Goal: Transaction & Acquisition: Purchase product/service

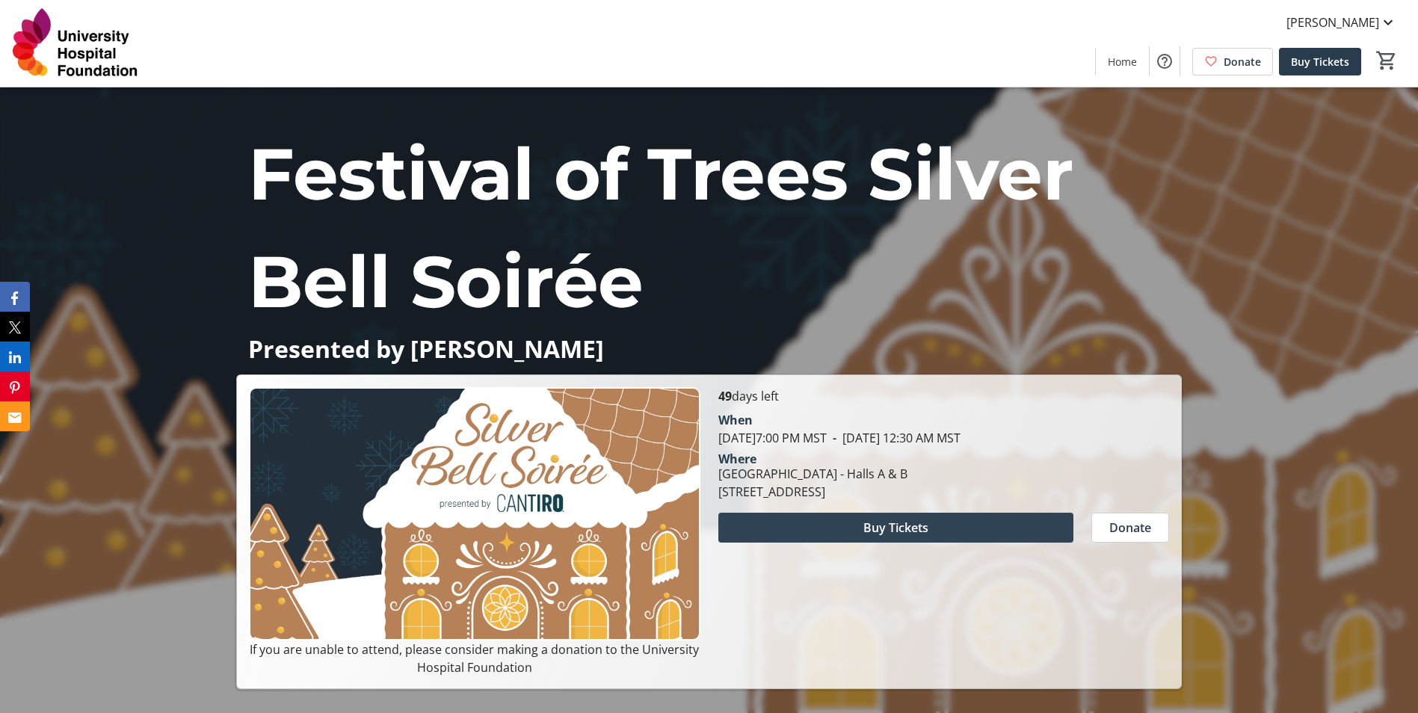
click at [897, 523] on span "Buy Tickets" at bounding box center [895, 528] width 65 height 18
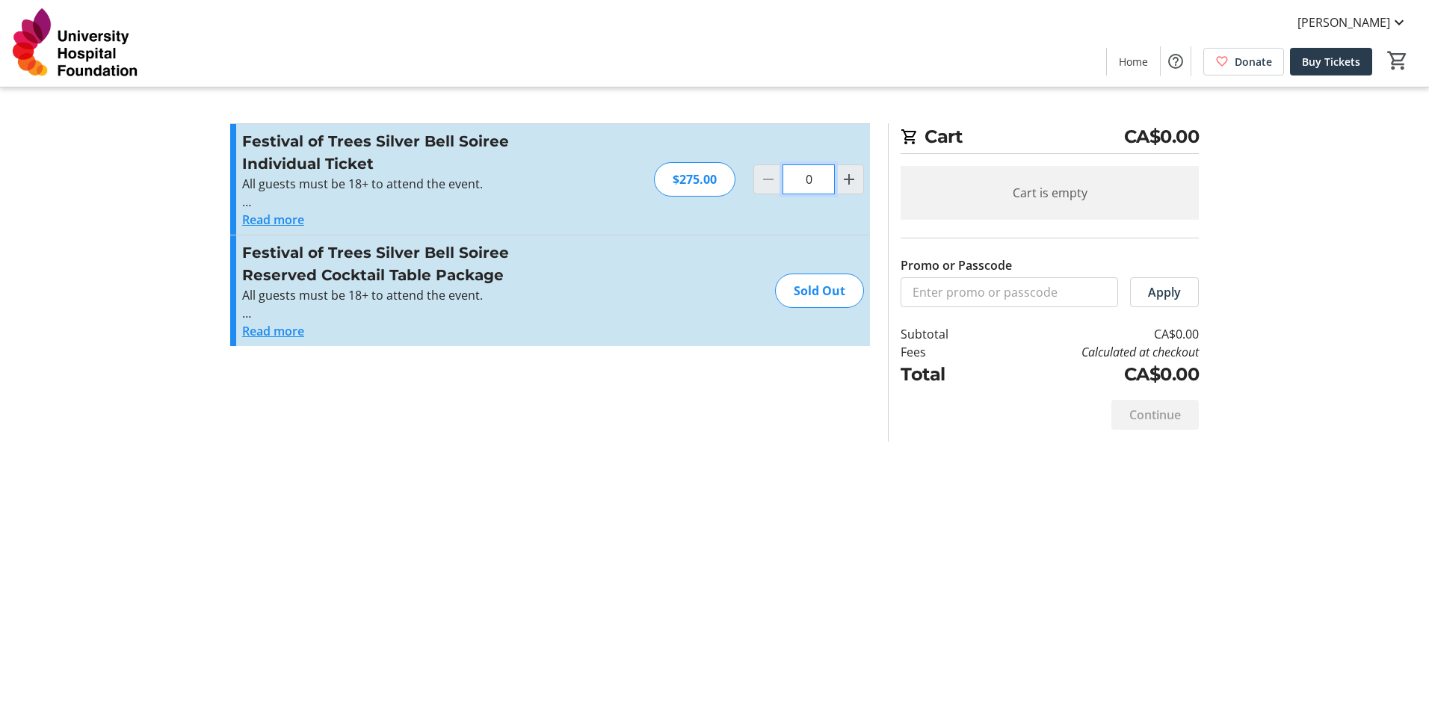
click at [806, 185] on input "0" at bounding box center [809, 179] width 52 height 30
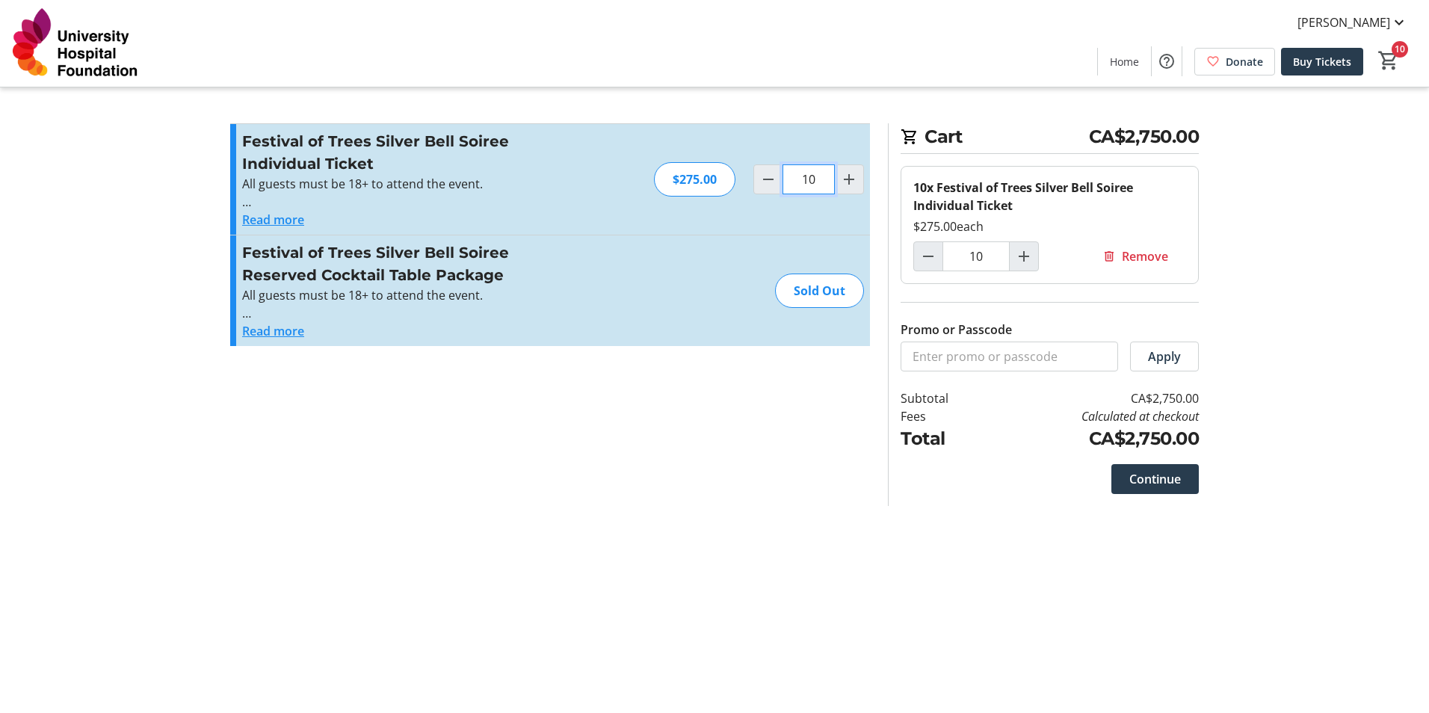
drag, startPoint x: 817, startPoint y: 177, endPoint x: 810, endPoint y: 179, distance: 7.8
click at [810, 179] on input "10" at bounding box center [809, 179] width 52 height 30
type input "1"
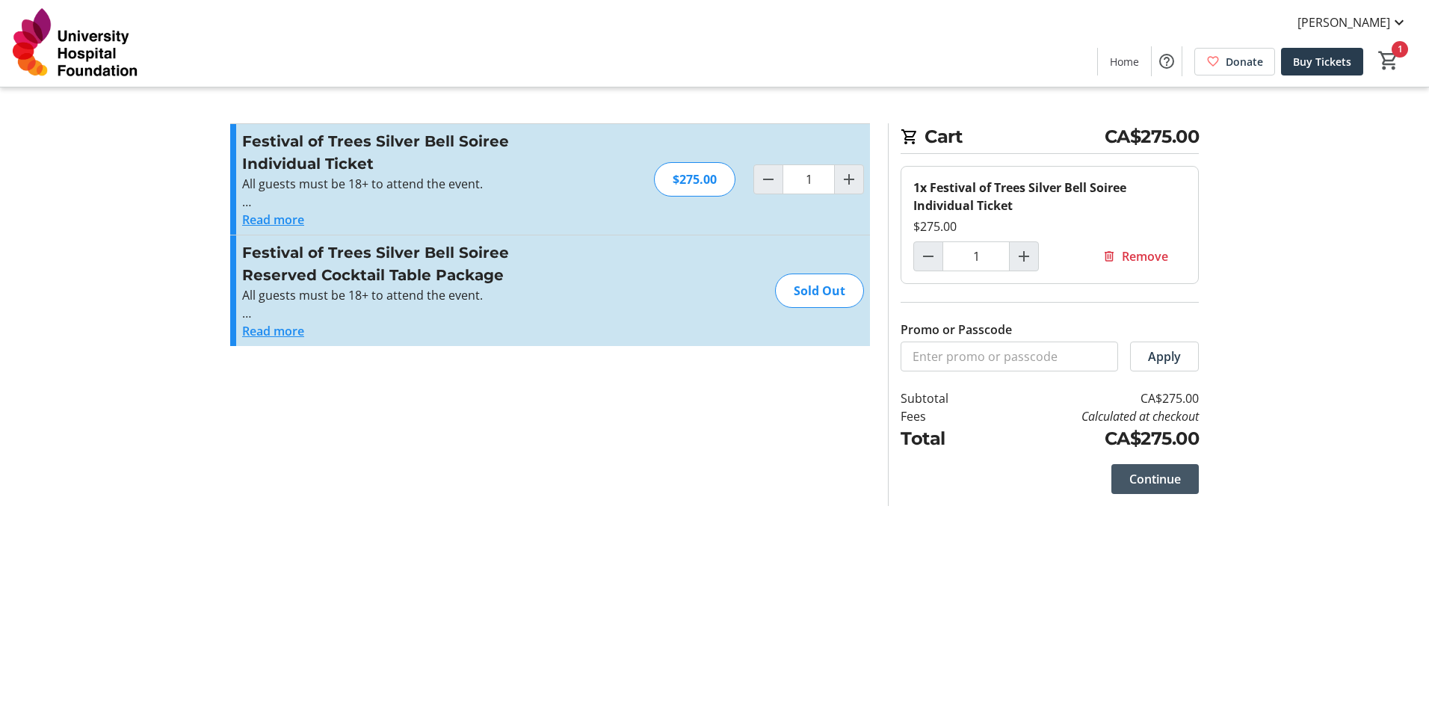
click at [1161, 474] on span "Continue" at bounding box center [1156, 479] width 52 height 18
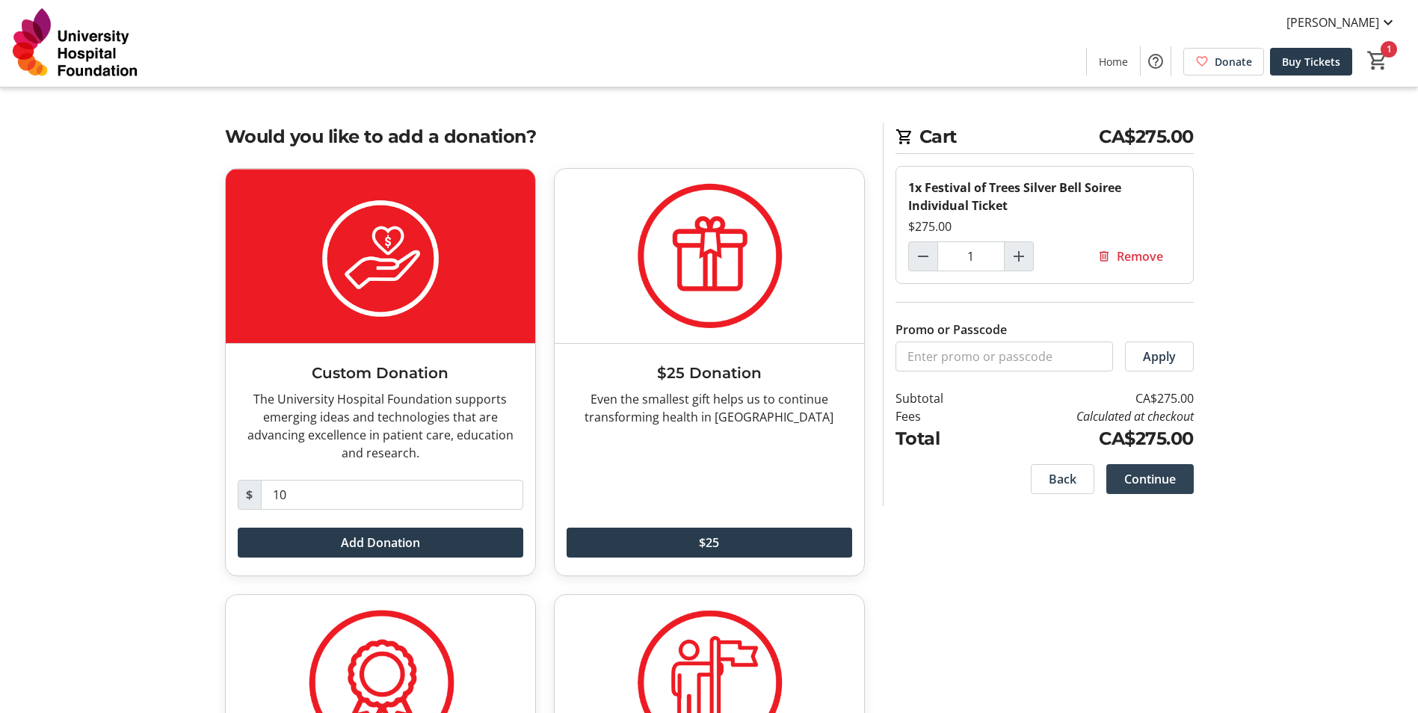
click at [1159, 482] on span "Continue" at bounding box center [1150, 479] width 52 height 18
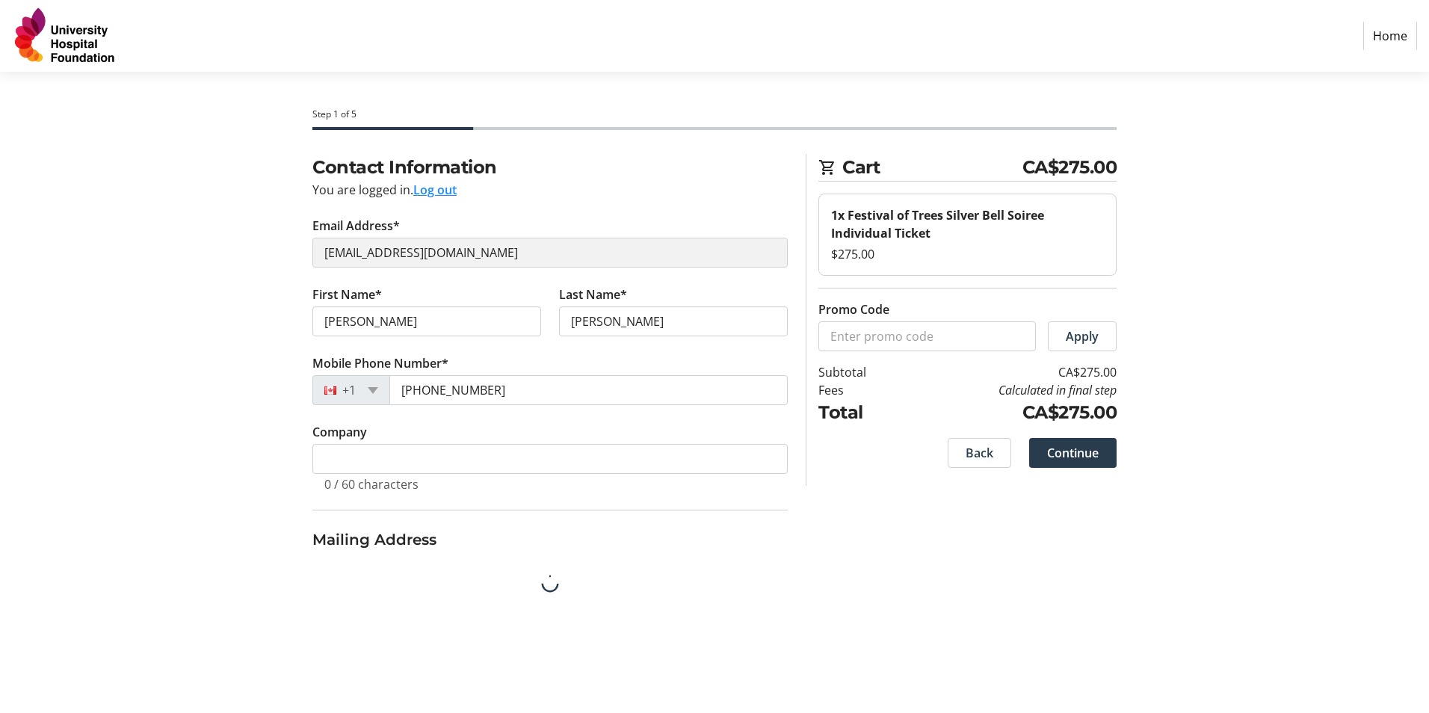
select select "CA"
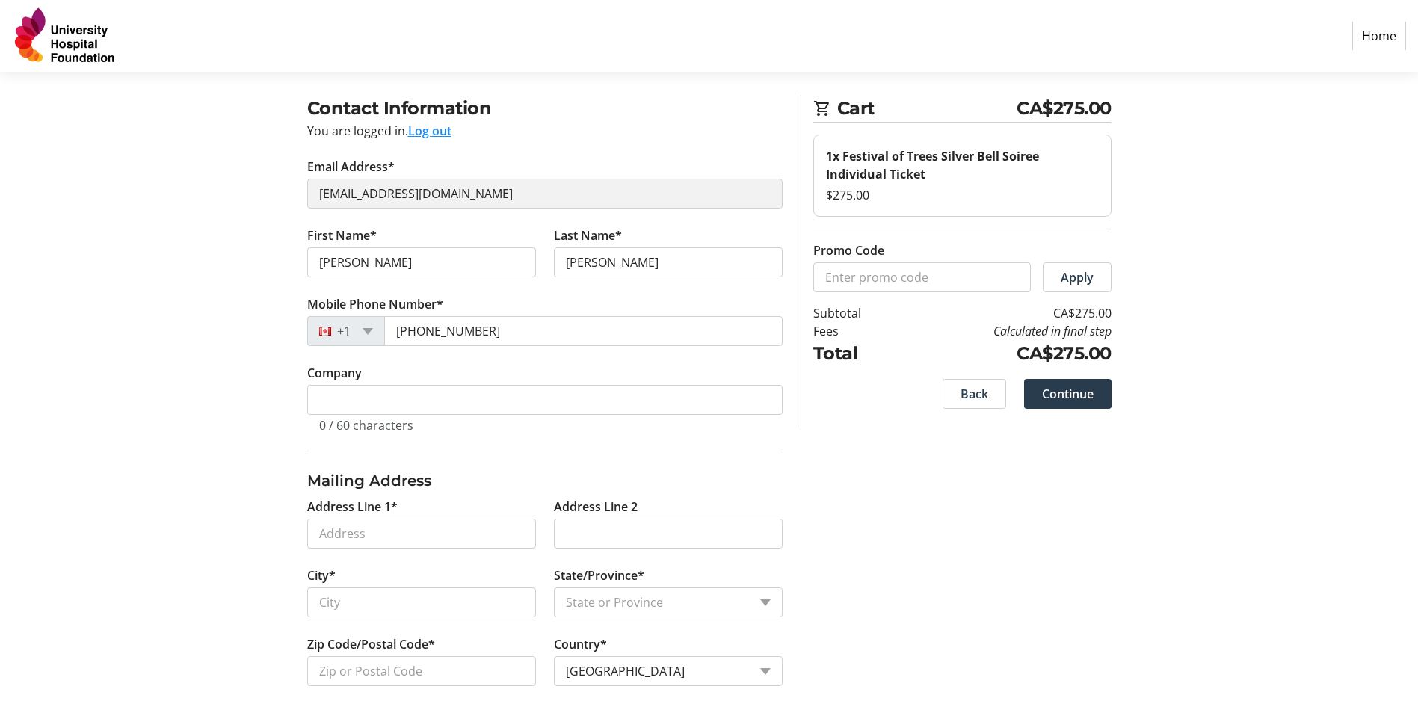
scroll to position [68, 0]
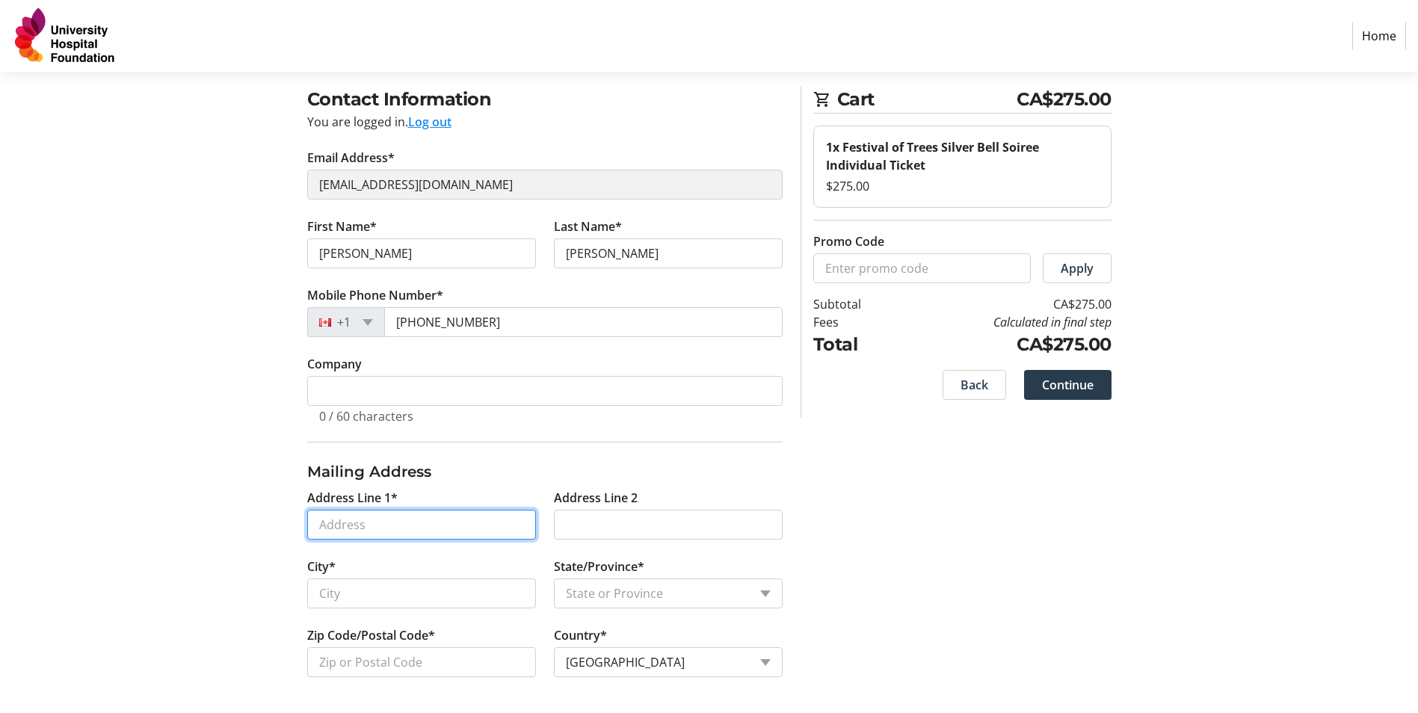
click at [344, 528] on input "Address Line 1*" at bounding box center [421, 525] width 229 height 30
type input "8630 Saskatchewan Drive, Edmonton, Alberta"
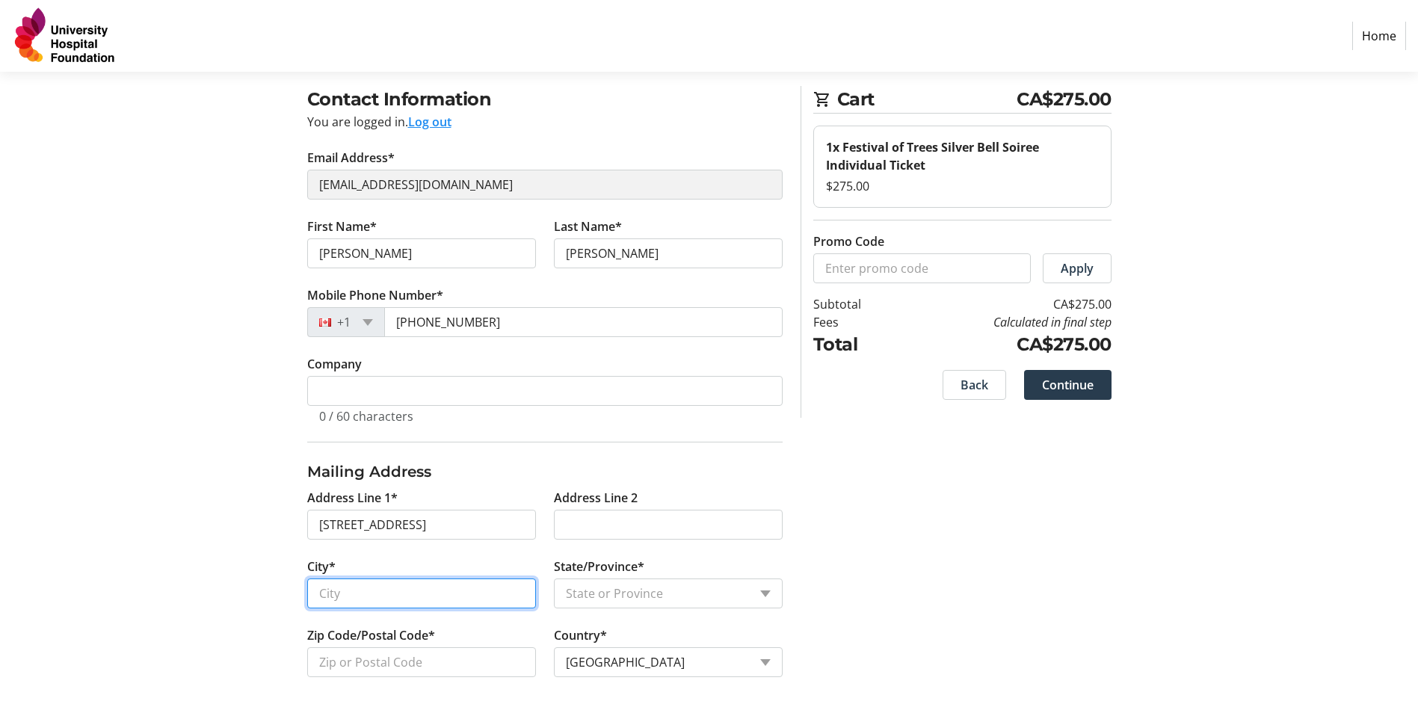
type input "Edmonton"
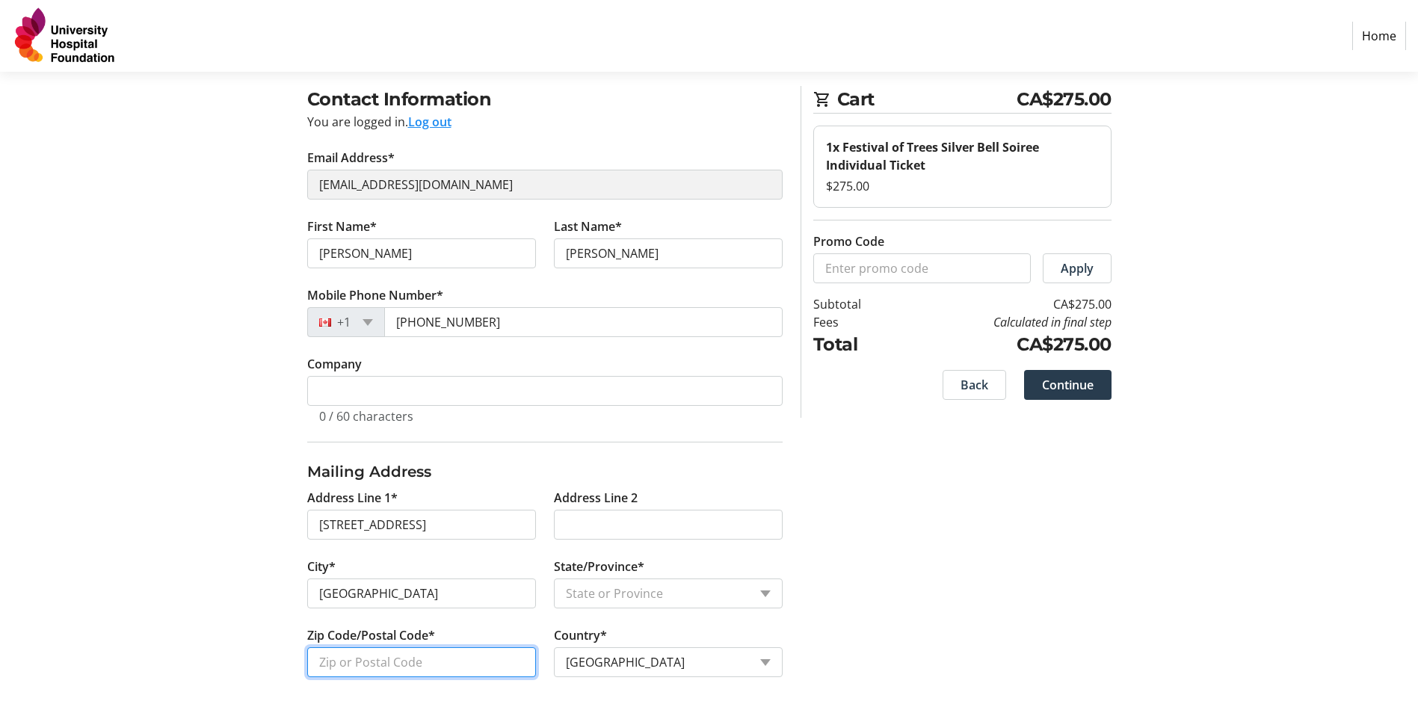
type input "T6G 2A8"
click at [1067, 386] on span "Continue" at bounding box center [1068, 385] width 52 height 18
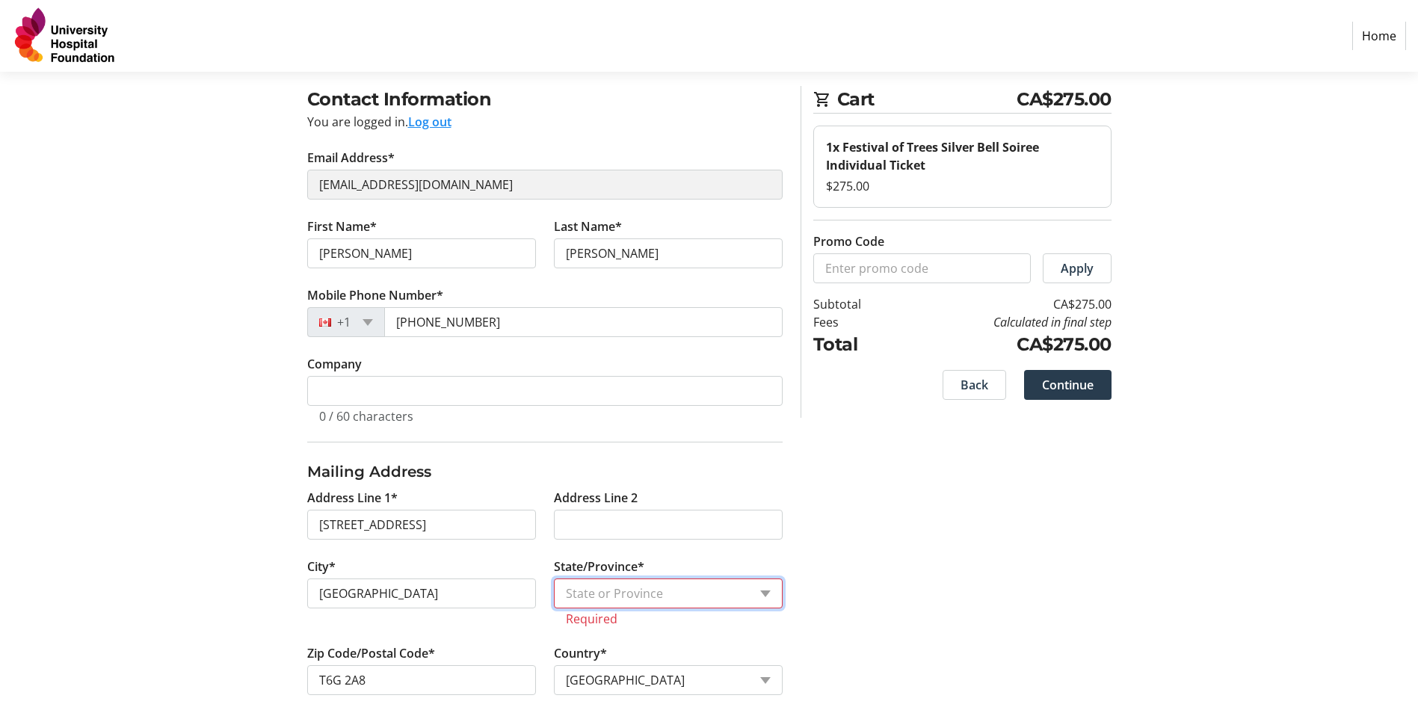
click at [663, 594] on select "State or Province State or Province Alberta British Columbia Manitoba New Bruns…" at bounding box center [668, 594] width 229 height 30
select select "AB"
click at [554, 579] on select "State or Province State or Province Alberta British Columbia Manitoba New Bruns…" at bounding box center [668, 594] width 229 height 30
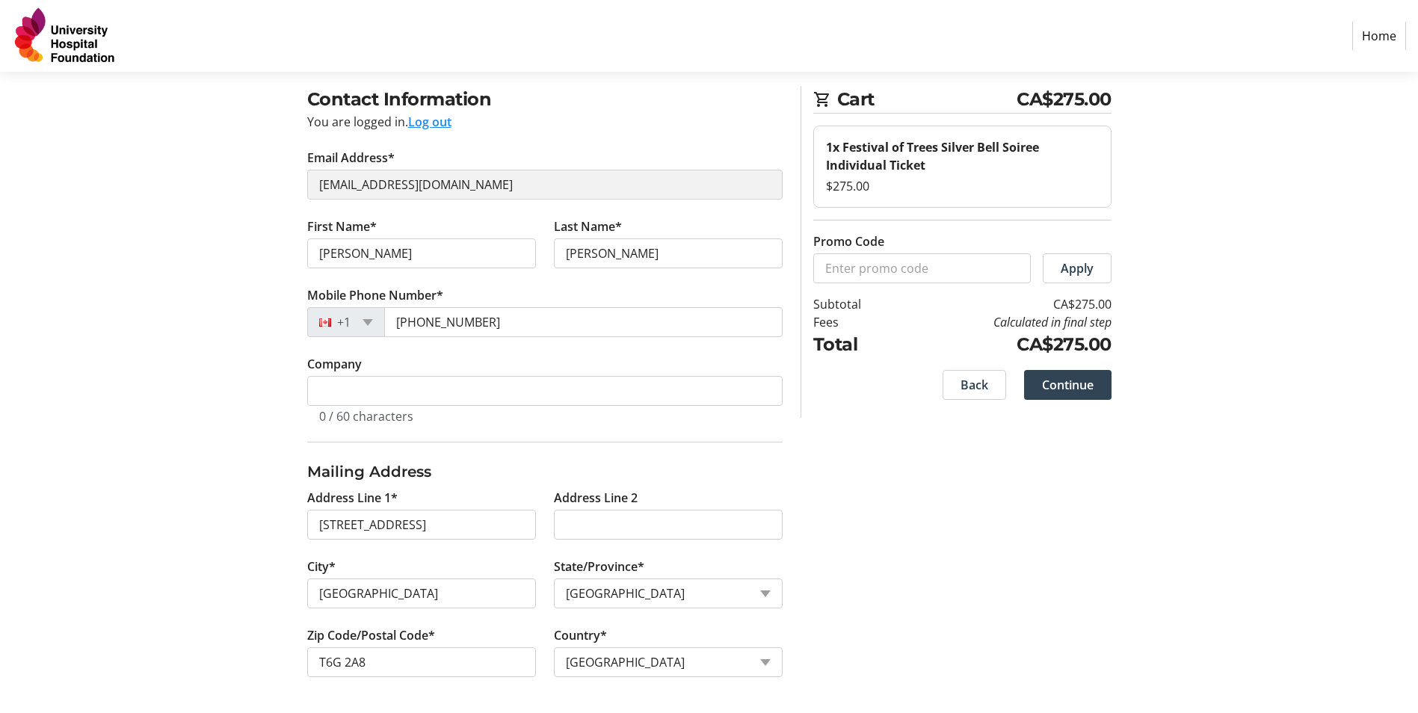
click at [1058, 385] on span "Continue" at bounding box center [1068, 385] width 52 height 18
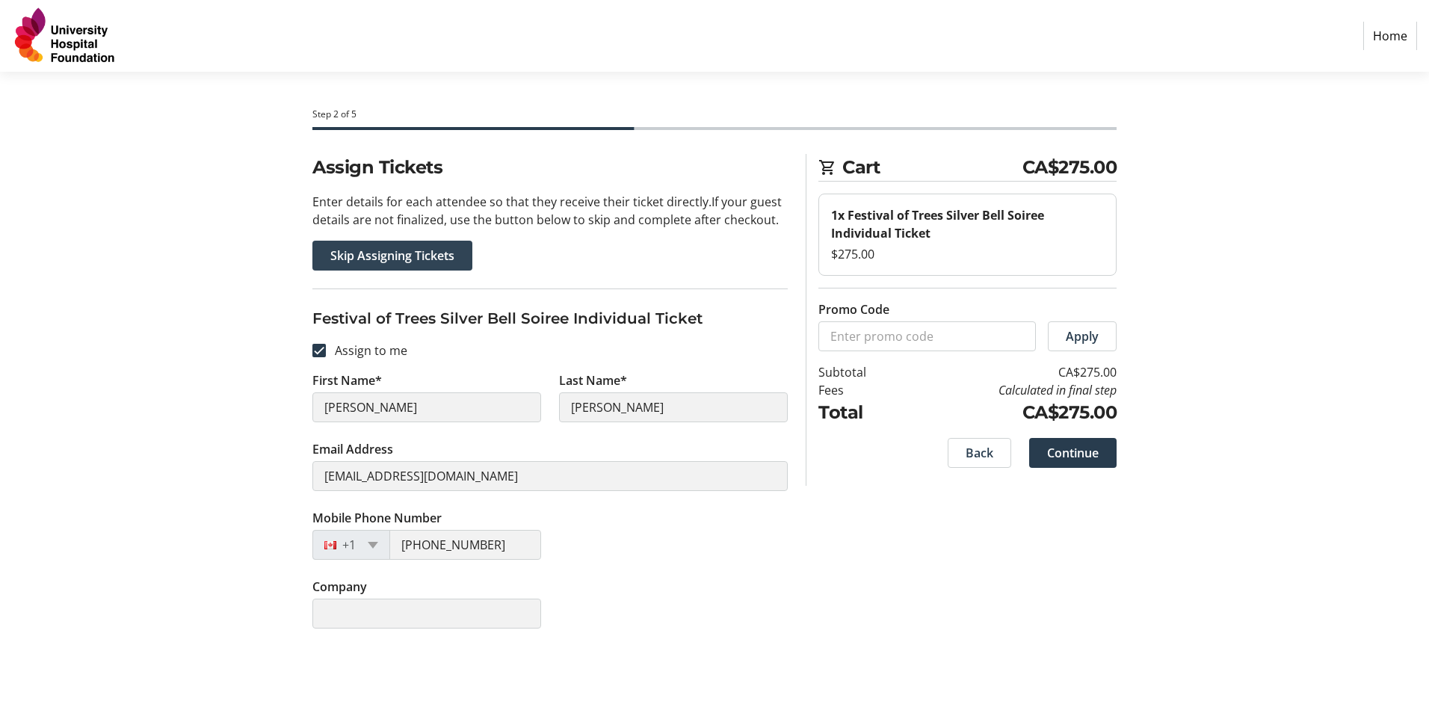
click at [364, 255] on span "Skip Assigning Tickets" at bounding box center [392, 256] width 124 height 18
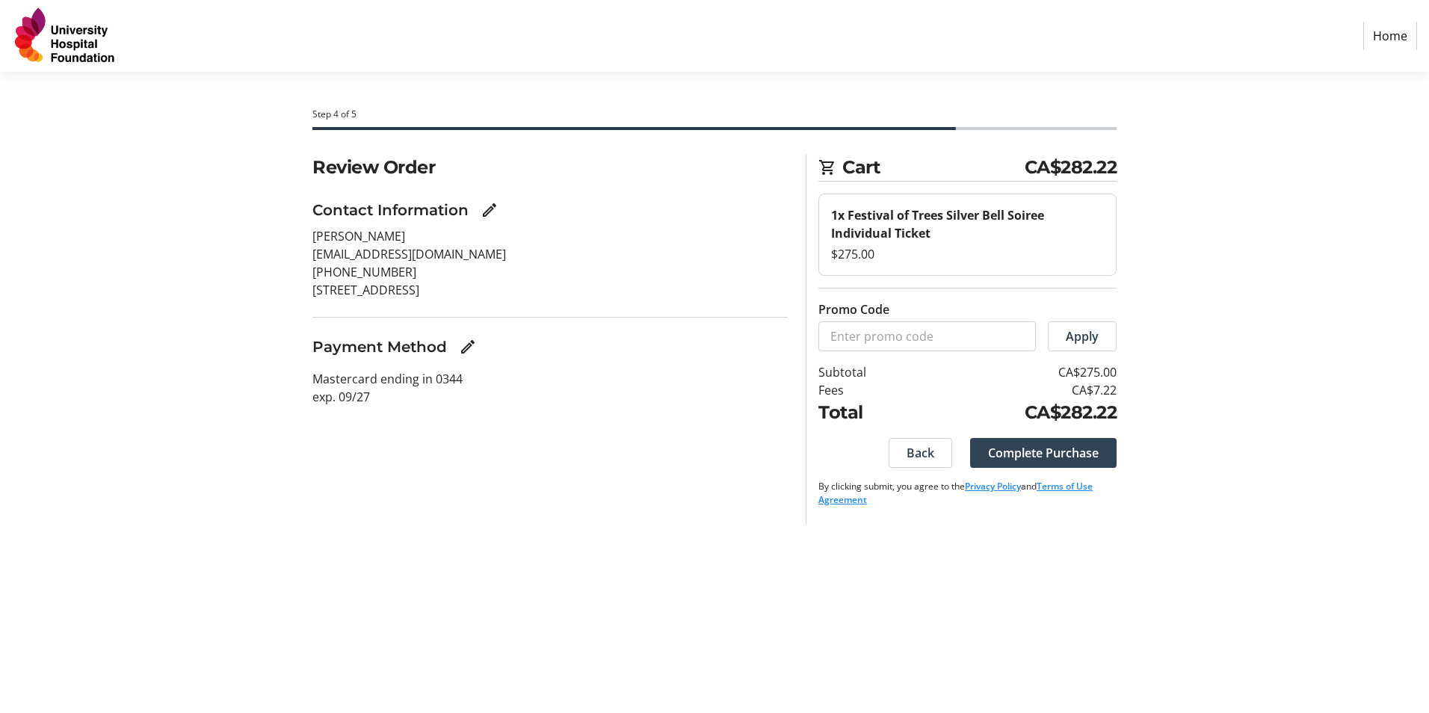
click at [1055, 457] on span "Complete Purchase" at bounding box center [1043, 453] width 111 height 18
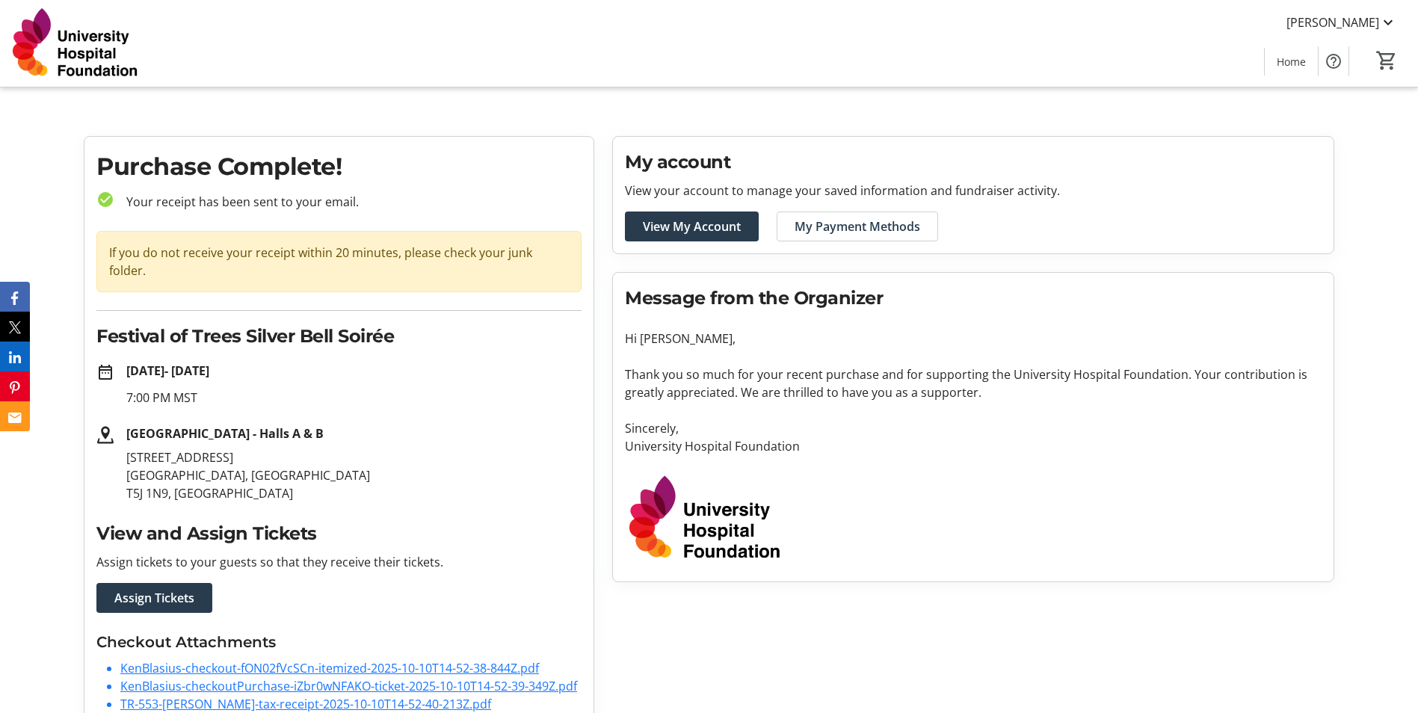
click at [263, 696] on link "TR-553-Ken-Blasius-tax-receipt-2025-10-10T14-52-40-213Z.pdf" at bounding box center [305, 704] width 371 height 16
